Goal: Task Accomplishment & Management: Use online tool/utility

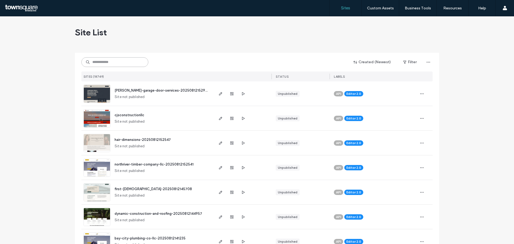
click at [138, 65] on input at bounding box center [114, 62] width 67 height 10
paste input "**********"
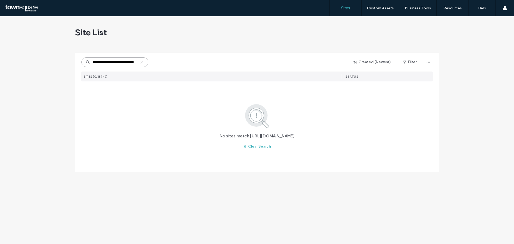
drag, startPoint x: 137, startPoint y: 63, endPoint x: 133, endPoint y: 62, distance: 4.2
click at [133, 62] on input "**********" at bounding box center [114, 62] width 67 height 10
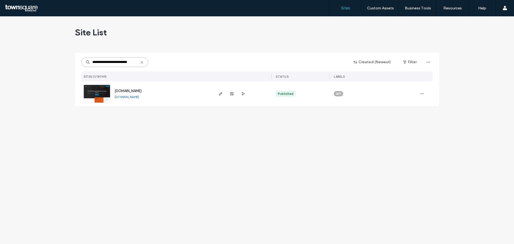
type input "**********"
click at [130, 91] on span "[DOMAIN_NAME]" at bounding box center [128, 91] width 27 height 4
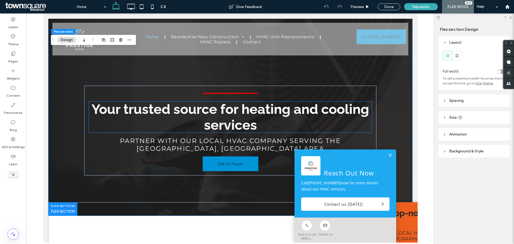
scroll to position [161, 0]
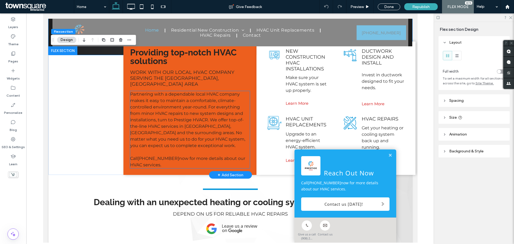
click at [150, 107] on span "Partnering with a dependable local HVAC company makes it easy to maintain a com…" at bounding box center [187, 120] width 115 height 57
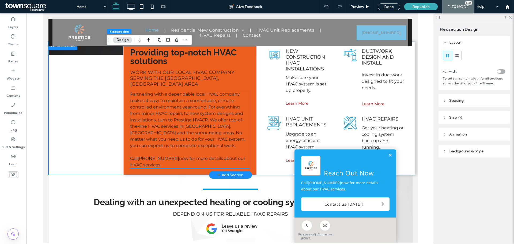
click at [136, 92] on span "Partnering with a dependable local HVAC company makes it easy to maintain a com…" at bounding box center [187, 120] width 115 height 57
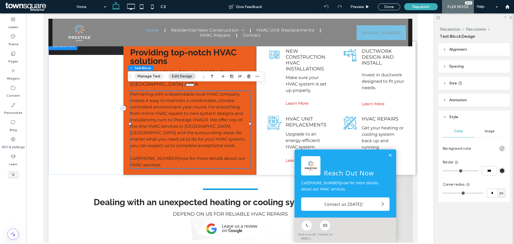
click at [142, 78] on button "Manage Text" at bounding box center [149, 76] width 30 height 6
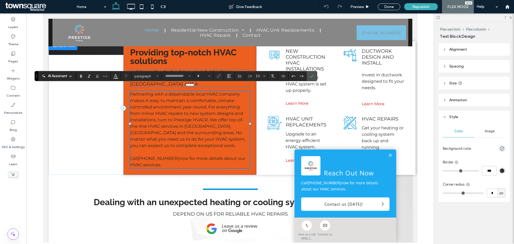
type input "**********"
type input "**"
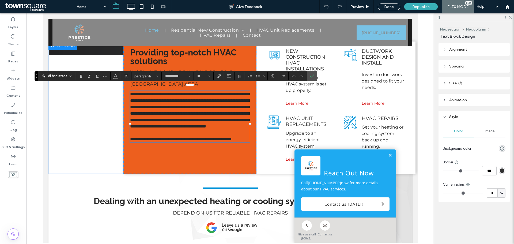
click at [66, 77] on span "AI Assistant" at bounding box center [57, 75] width 19 height 5
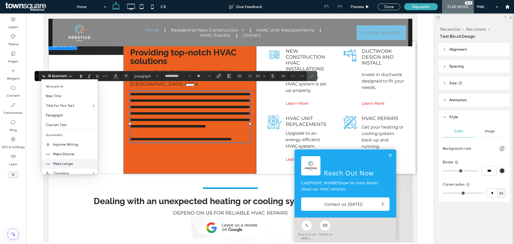
click at [61, 164] on span "Make Longer" at bounding box center [75, 163] width 45 height 5
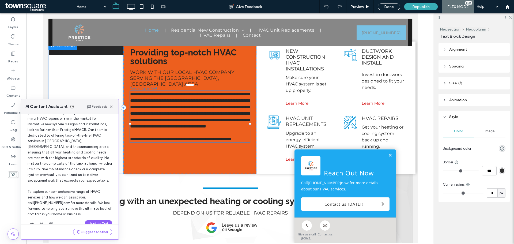
scroll to position [68, 0]
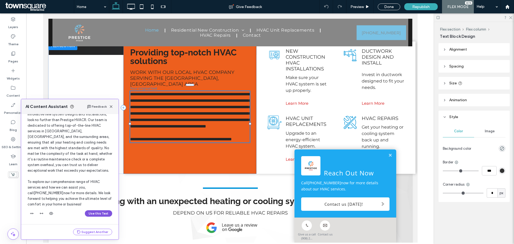
click at [97, 213] on button "Use this Text" at bounding box center [98, 213] width 27 height 6
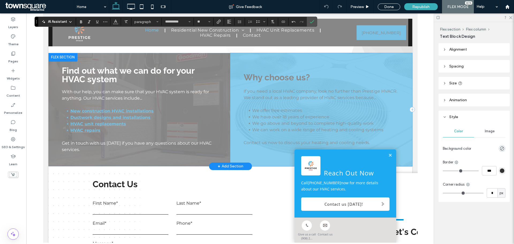
scroll to position [402, 0]
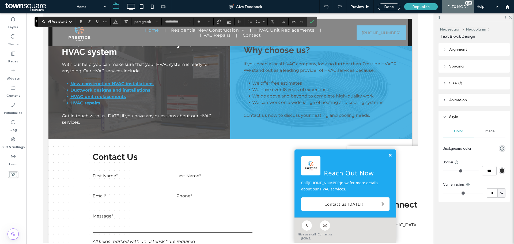
click at [388, 153] on link at bounding box center [390, 155] width 4 height 5
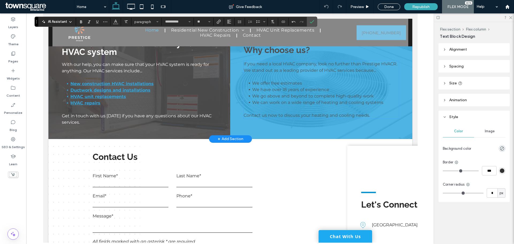
click at [314, 99] on span "We go above and beyond to complete high-quality work" at bounding box center [313, 95] width 122 height 5
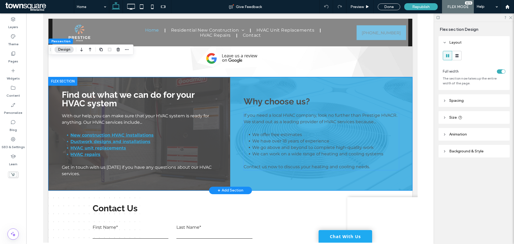
scroll to position [408, 0]
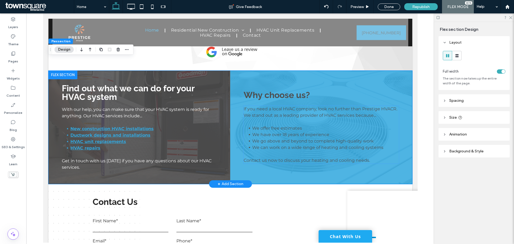
click at [312, 132] on span "We have over 18 years of experience" at bounding box center [290, 134] width 77 height 5
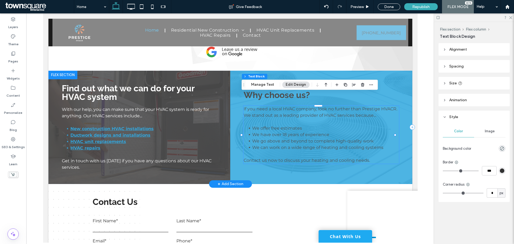
click at [312, 132] on span "We have over 18 years of experience" at bounding box center [290, 134] width 77 height 5
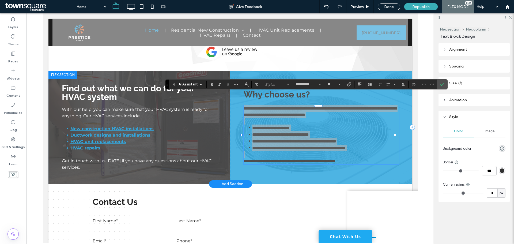
click at [198, 85] on div "AI Assistant" at bounding box center [187, 84] width 35 height 5
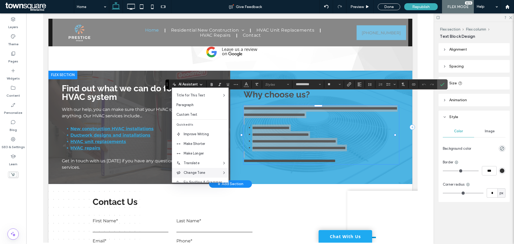
scroll to position [27, 0]
click at [204, 148] on span "Make Longer" at bounding box center [206, 145] width 45 height 5
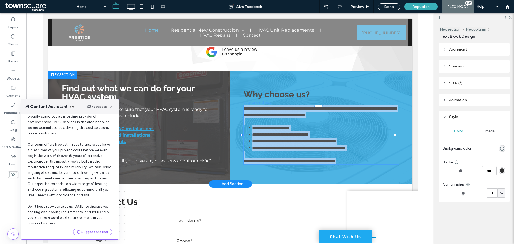
scroll to position [57, 0]
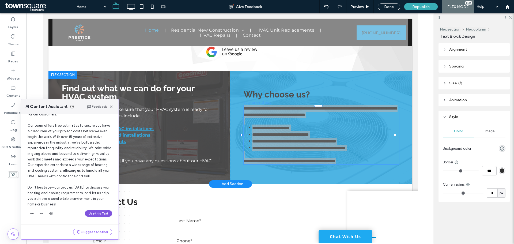
click at [85, 214] on button "Use this Text" at bounding box center [98, 213] width 27 height 6
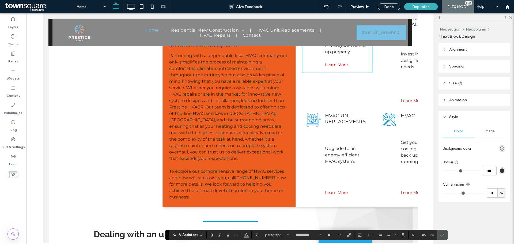
scroll to position [121, 0]
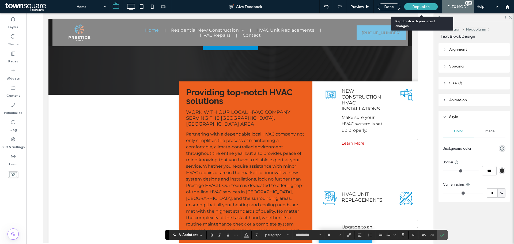
click at [430, 8] on div "Republish" at bounding box center [420, 6] width 33 height 7
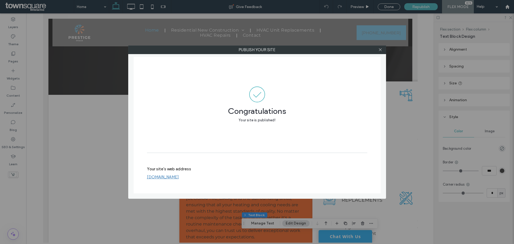
click at [378, 50] on div at bounding box center [381, 50] width 8 height 8
click at [380, 49] on use at bounding box center [380, 49] width 3 height 3
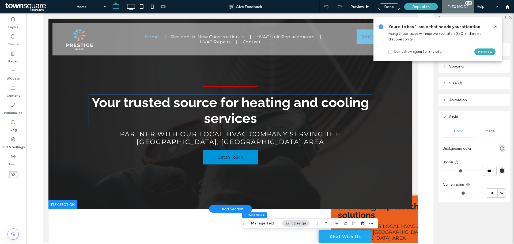
scroll to position [0, 0]
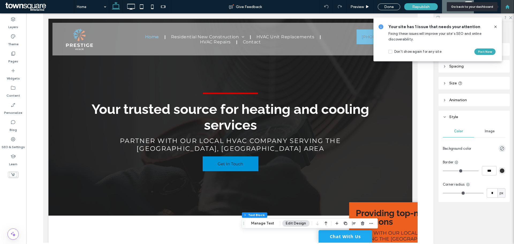
click at [508, 10] on div at bounding box center [507, 6] width 13 height 13
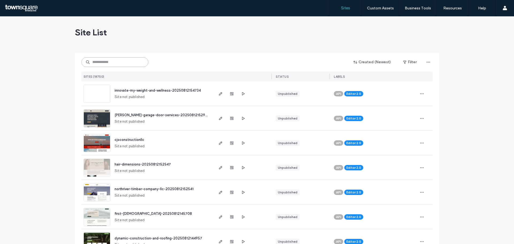
click at [104, 63] on input at bounding box center [114, 62] width 67 height 10
paste input "**********"
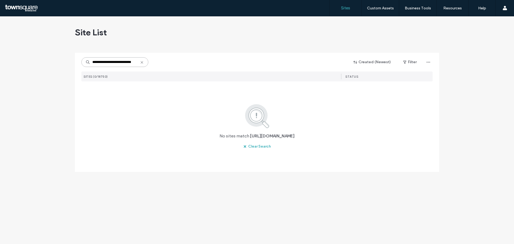
drag, startPoint x: 107, startPoint y: 63, endPoint x: 82, endPoint y: 61, distance: 25.0
click at [82, 61] on input "**********" at bounding box center [114, 62] width 67 height 10
drag, startPoint x: 129, startPoint y: 60, endPoint x: 115, endPoint y: 62, distance: 13.2
click at [115, 62] on input "**********" at bounding box center [114, 62] width 67 height 10
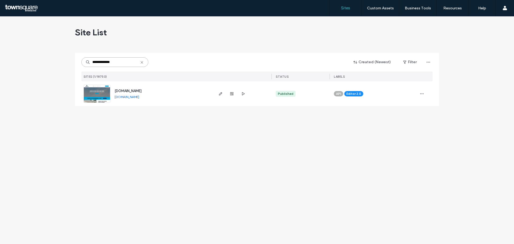
type input "**********"
click at [126, 91] on span "www.proglassworks.org" at bounding box center [128, 91] width 27 height 4
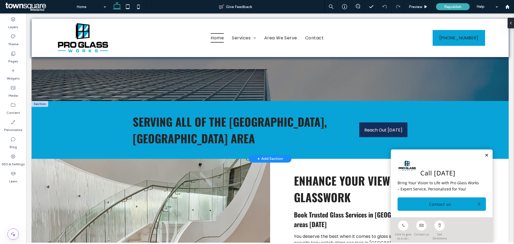
scroll to position [161, 0]
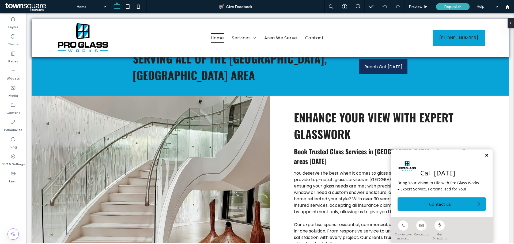
click at [485, 155] on link at bounding box center [487, 155] width 4 height 5
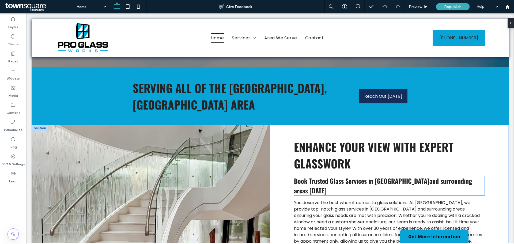
scroll to position [134, 0]
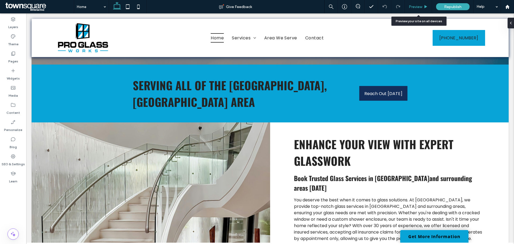
click at [408, 5] on div "Preview" at bounding box center [418, 7] width 27 height 5
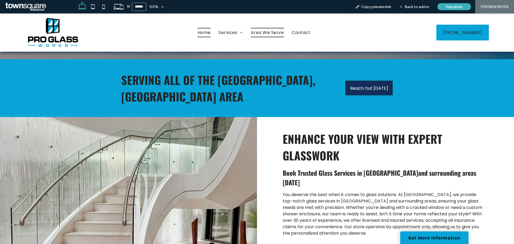
click at [274, 33] on span "Area We Serve" at bounding box center [267, 32] width 33 height 9
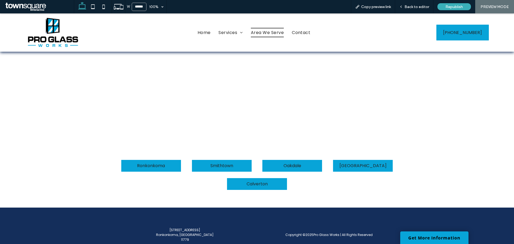
scroll to position [134, 0]
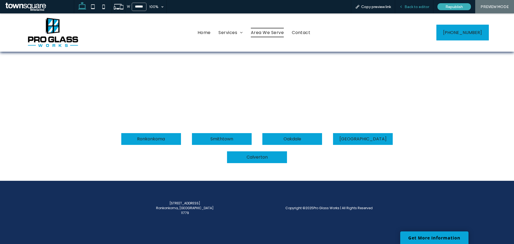
click at [410, 10] on div "Back to editor" at bounding box center [414, 6] width 38 height 13
click at [411, 9] on span "Back to editor" at bounding box center [417, 7] width 25 height 5
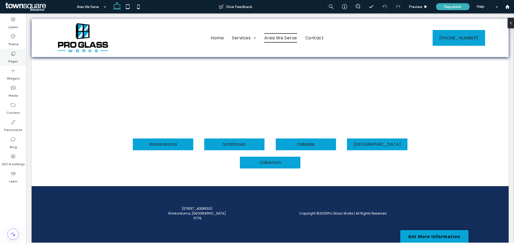
click at [17, 55] on div "Pages" at bounding box center [13, 57] width 26 height 17
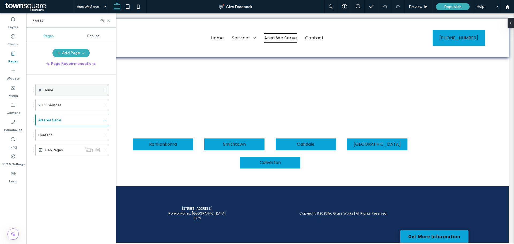
click at [44, 90] on label "Home" at bounding box center [49, 89] width 10 height 9
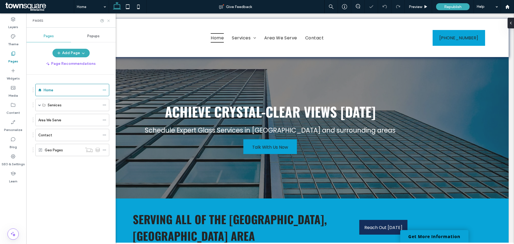
click at [108, 21] on icon at bounding box center [109, 21] width 4 height 4
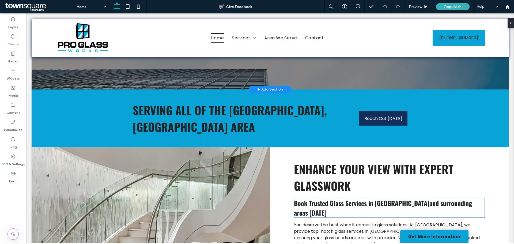
scroll to position [107, 0]
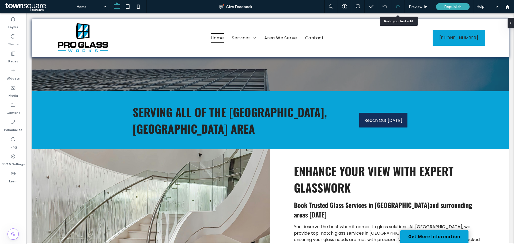
click at [404, 9] on div at bounding box center [398, 7] width 13 height 4
click at [408, 7] on div "Preview" at bounding box center [418, 7] width 27 height 5
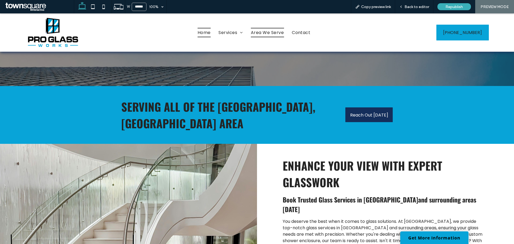
drag, startPoint x: 273, startPoint y: 35, endPoint x: 276, endPoint y: 47, distance: 12.7
click at [273, 35] on span "Area We Serve" at bounding box center [267, 32] width 33 height 9
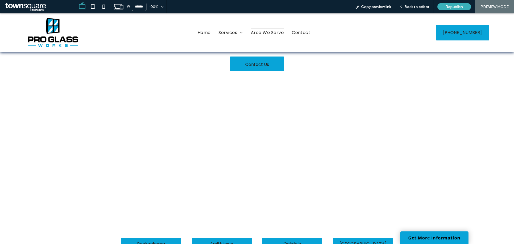
scroll to position [27, 0]
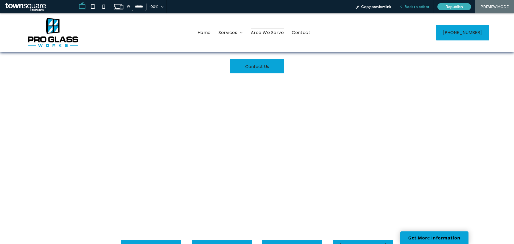
click at [428, 8] on span "Back to editor" at bounding box center [417, 7] width 25 height 5
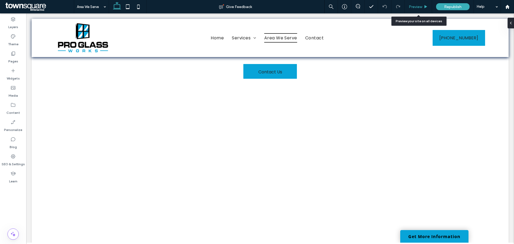
drag, startPoint x: 424, startPoint y: 5, endPoint x: 393, endPoint y: 5, distance: 30.8
click at [424, 5] on div "Preview" at bounding box center [418, 7] width 27 height 5
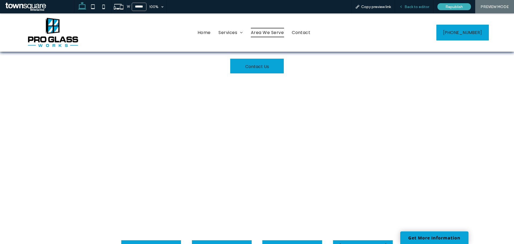
click at [419, 9] on div "Back to editor" at bounding box center [414, 6] width 38 height 13
click at [414, 12] on div "Back to editor" at bounding box center [414, 6] width 38 height 13
click at [413, 5] on span "Back to editor" at bounding box center [417, 7] width 25 height 5
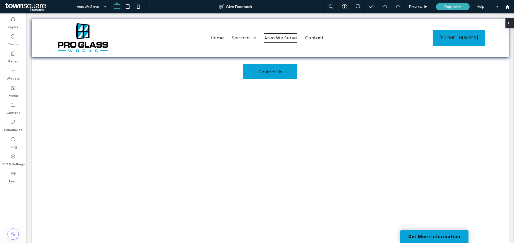
click at [510, 21] on icon at bounding box center [509, 23] width 4 height 4
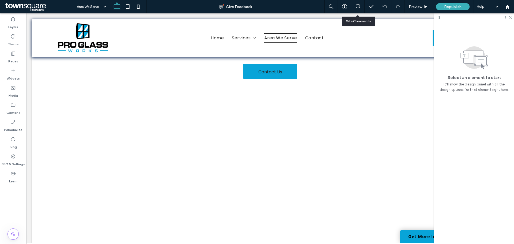
click at [357, 3] on div at bounding box center [357, 6] width 13 height 13
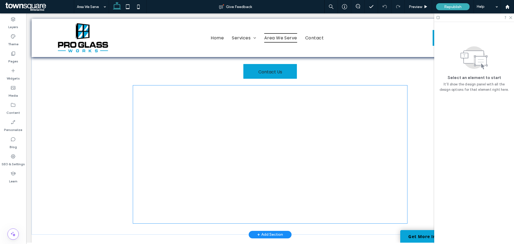
click at [309, 139] on div at bounding box center [270, 154] width 275 height 138
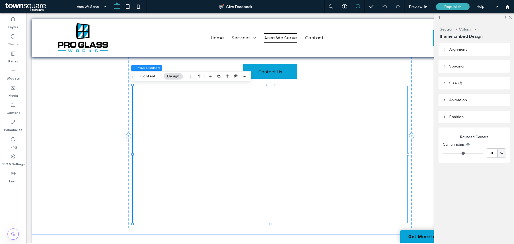
click at [359, 7] on icon at bounding box center [358, 6] width 4 height 4
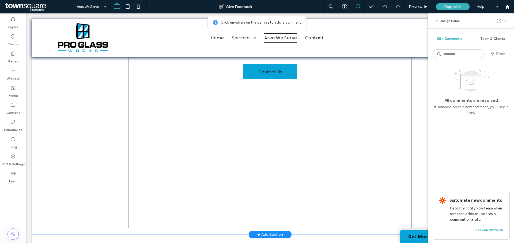
click at [363, 81] on div "Service Area Contact Us" at bounding box center [270, 136] width 283 height 184
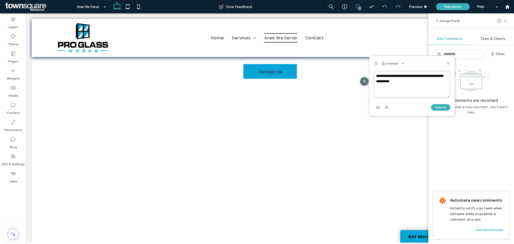
click at [418, 82] on textarea "**********" at bounding box center [412, 84] width 77 height 27
paste textarea "**********"
type textarea "**********"
click at [437, 106] on button "Submit" at bounding box center [440, 107] width 19 height 6
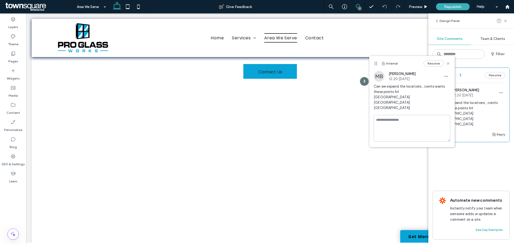
scroll to position [0, 0]
click at [445, 78] on icon "button" at bounding box center [446, 76] width 4 height 4
click at [459, 90] on div "Edit" at bounding box center [466, 90] width 48 height 10
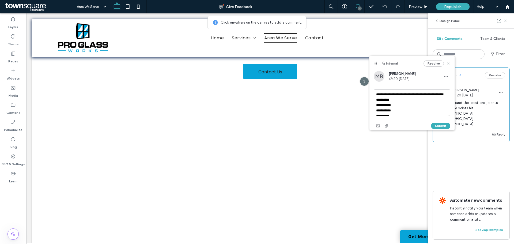
click at [389, 115] on textarea "**********" at bounding box center [412, 102] width 77 height 27
type textarea "**********"
click at [440, 123] on button "Submit" at bounding box center [440, 126] width 19 height 6
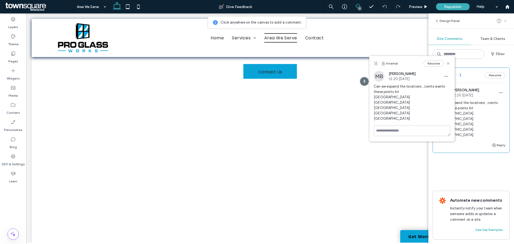
click at [506, 19] on icon at bounding box center [506, 21] width 4 height 4
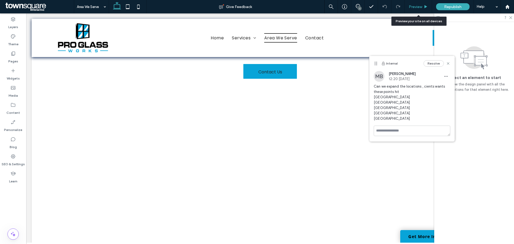
click at [415, 9] on span "Preview" at bounding box center [415, 7] width 13 height 5
